Goal: Task Accomplishment & Management: Complete application form

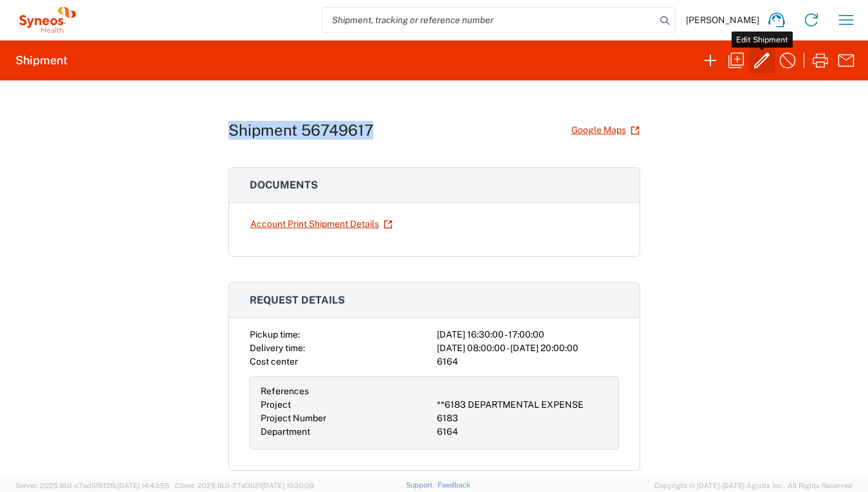
click at [763, 63] on icon "button" at bounding box center [762, 60] width 21 height 21
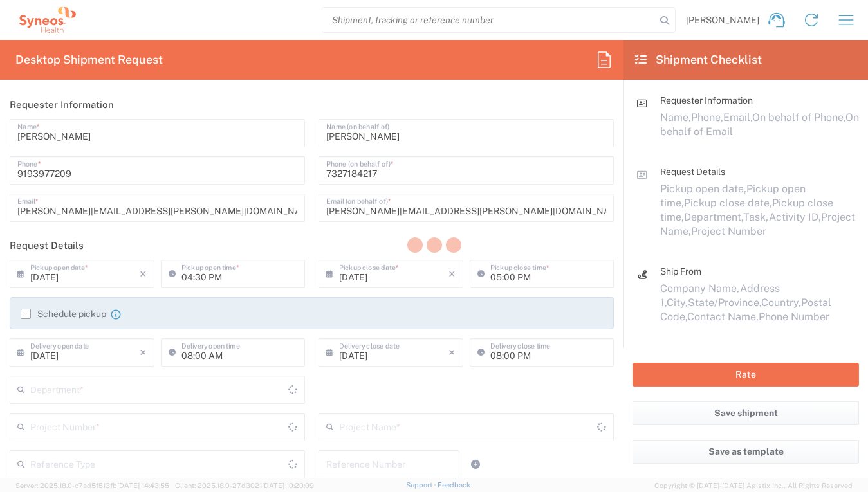
type input "[US_STATE]"
type input "Business (General)"
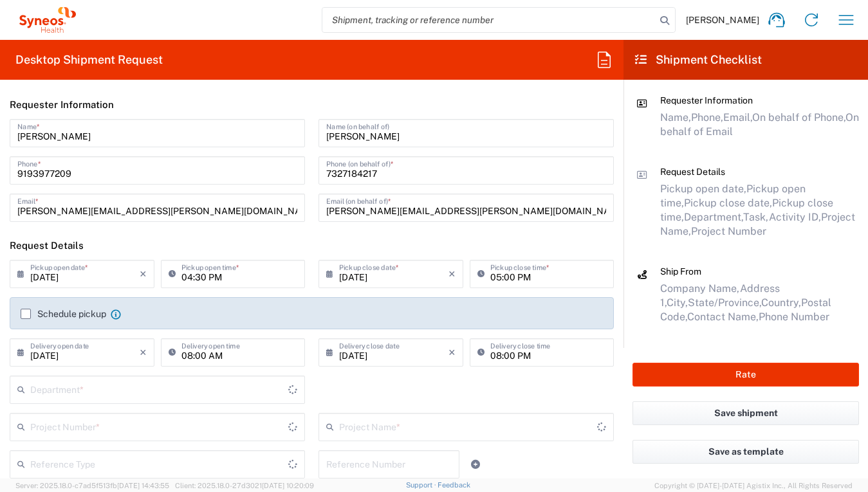
type input "**6183 DEPARTMENTAL EXPENSE"
type input "[GEOGRAPHIC_DATA]"
type input "Business (General)"
type input "6164"
type input "6183"
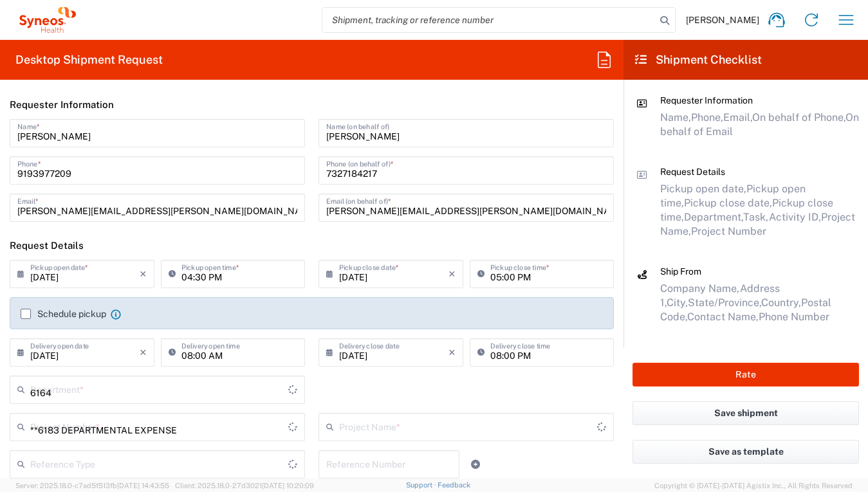
type input "[GEOGRAPHIC_DATA]"
type input "[US_STATE]"
type input "Medium Box"
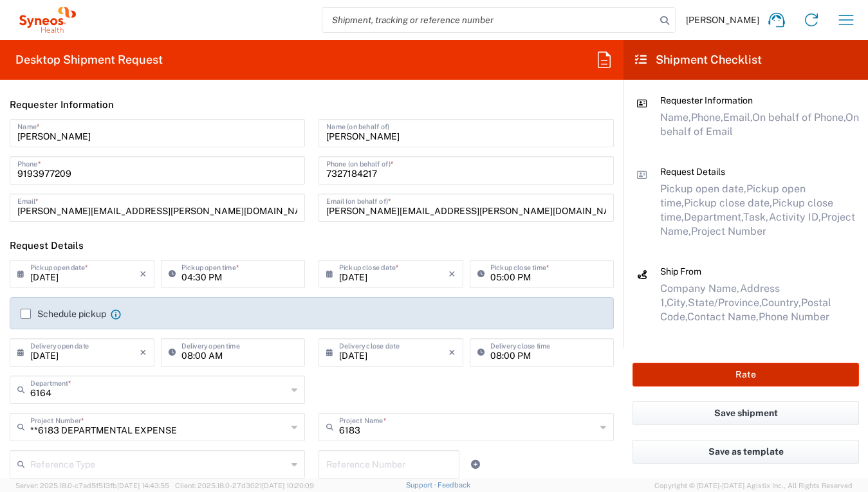
click at [774, 371] on button "Rate" at bounding box center [746, 375] width 227 height 24
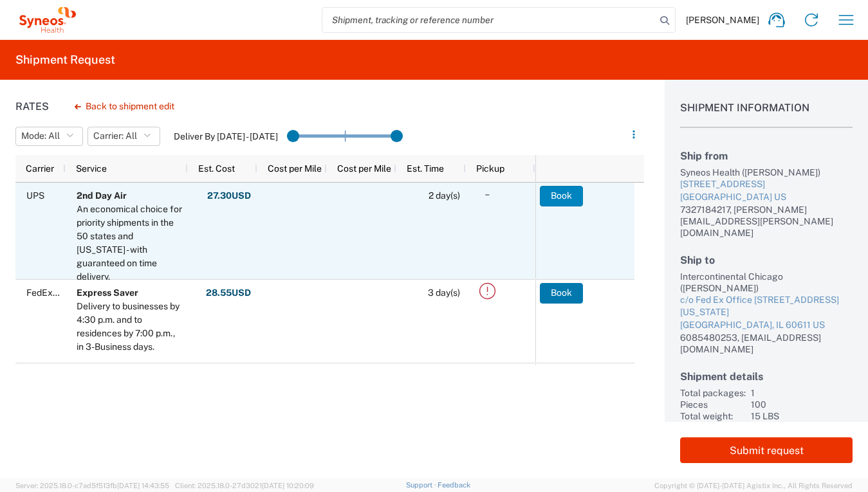
click at [554, 196] on button "Book" at bounding box center [561, 196] width 43 height 21
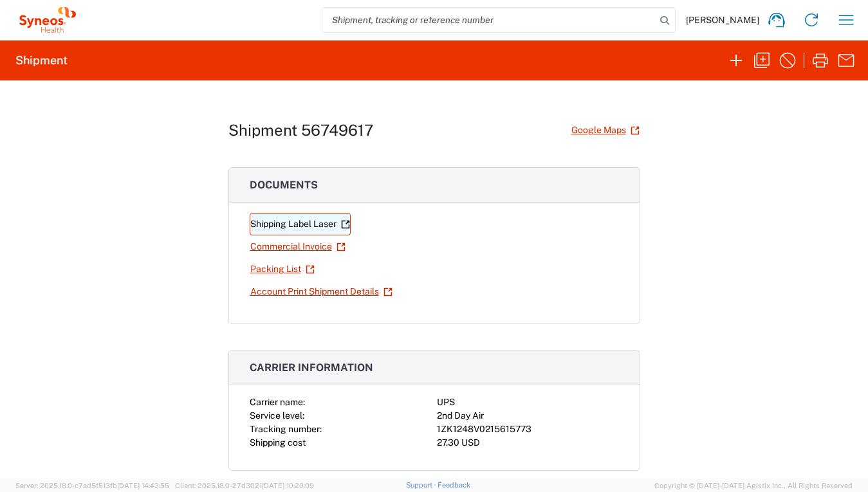
click at [279, 221] on link "Shipping Label Laser" at bounding box center [300, 224] width 101 height 23
